Goal: Check status: Check status

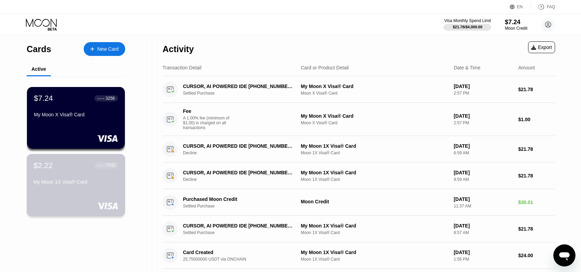
click at [61, 202] on div "$2.22 ● ● ● ● 7742 My Moon 1X Visa® Card" at bounding box center [76, 185] width 99 height 63
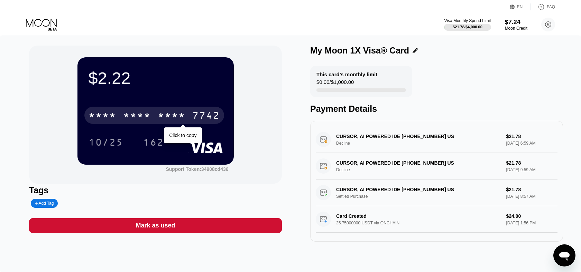
click at [167, 113] on div "* * * *" at bounding box center [172, 116] width 28 height 11
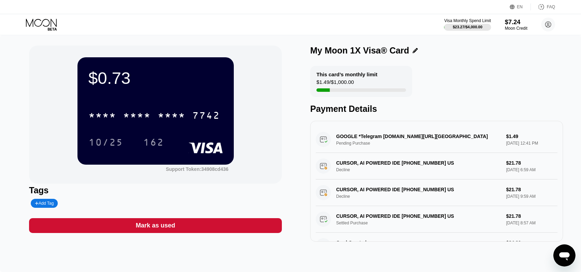
click at [49, 25] on icon at bounding box center [41, 23] width 31 height 8
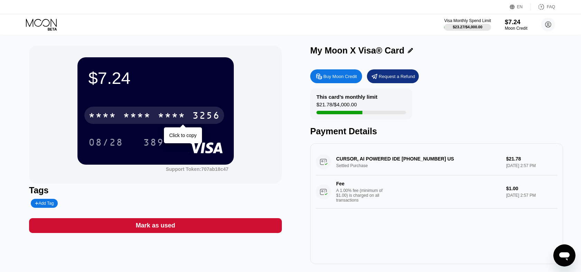
click at [137, 121] on div "* * * *" at bounding box center [137, 116] width 28 height 11
